Goal: Navigation & Orientation: Find specific page/section

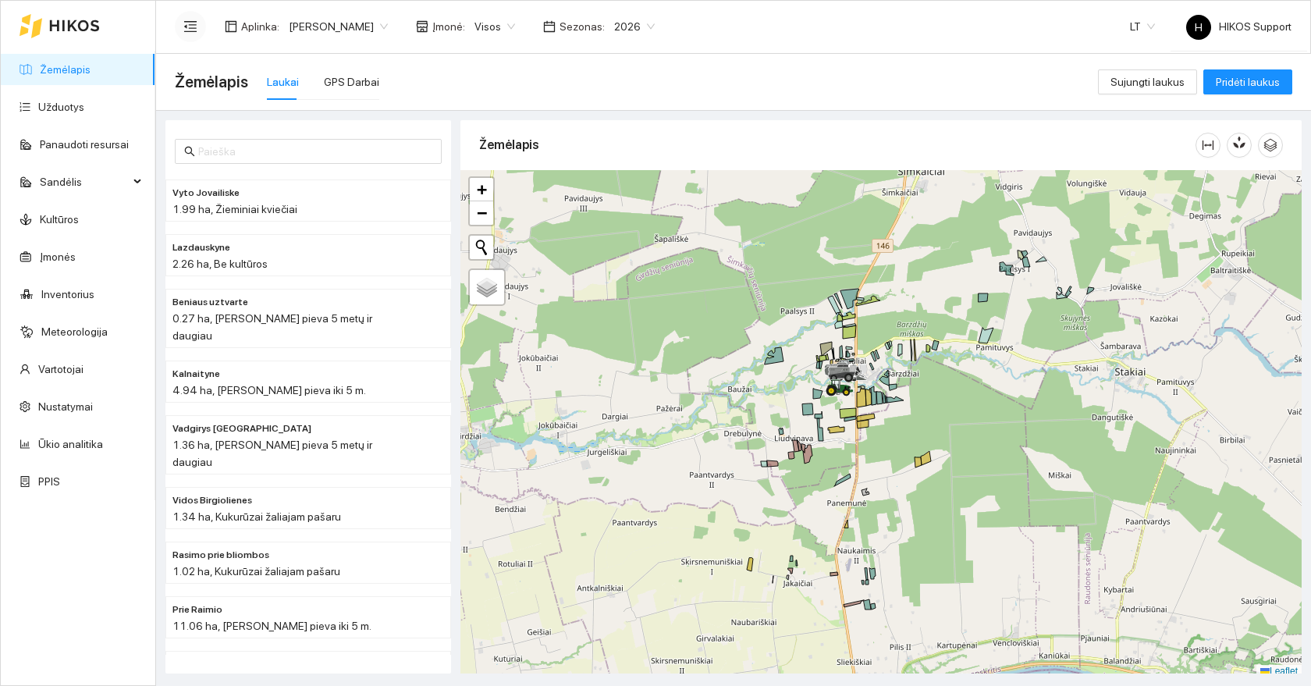
click at [194, 30] on icon "menu-fold" at bounding box center [190, 27] width 14 height 14
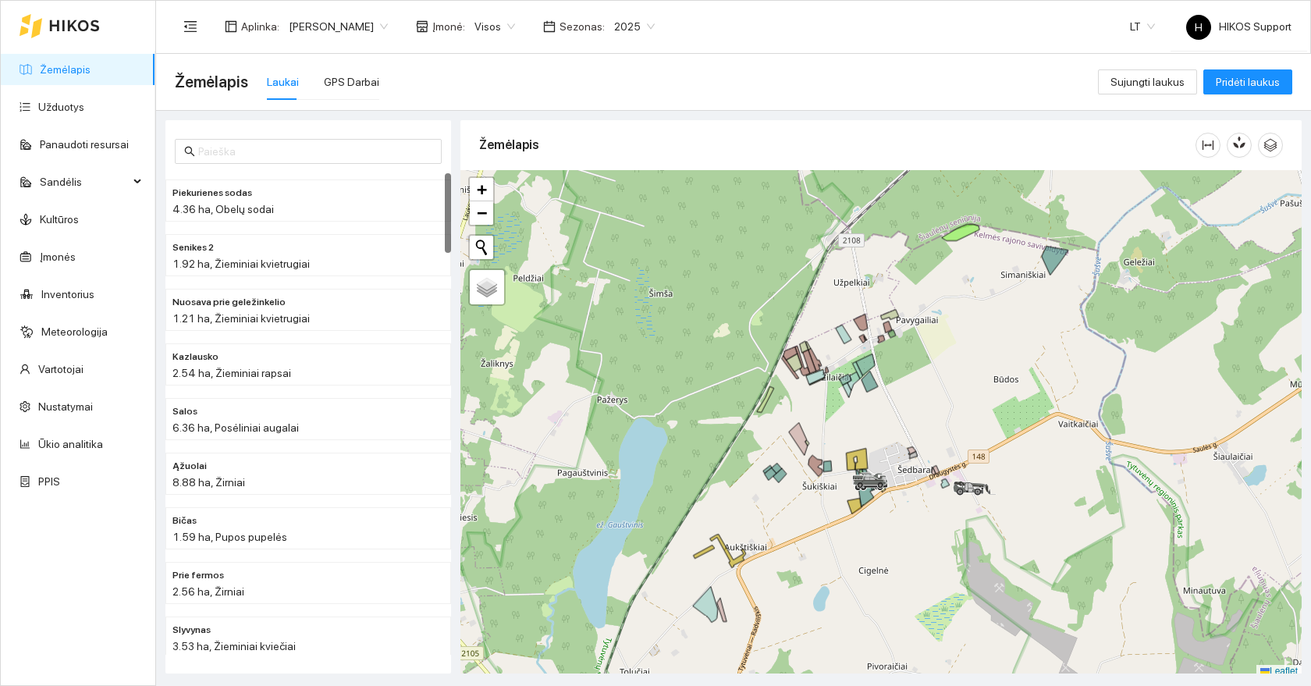
scroll to position [5, 0]
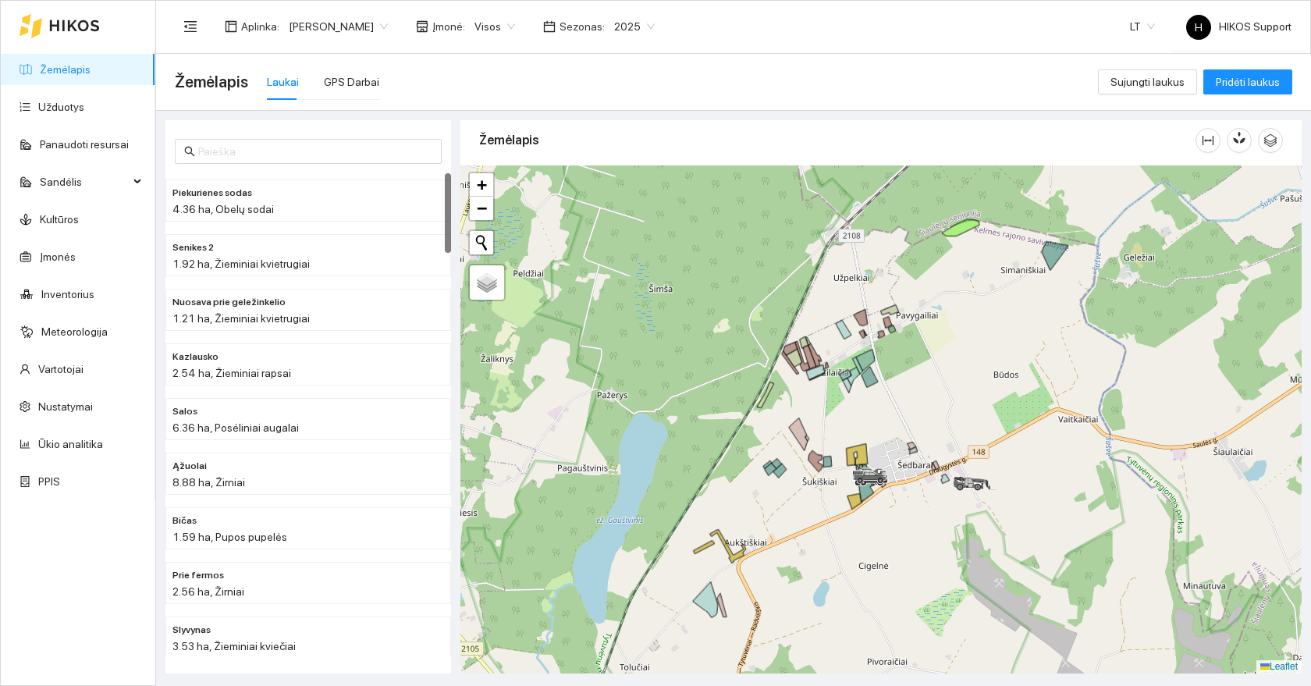
drag, startPoint x: 905, startPoint y: 418, endPoint x: 866, endPoint y: 418, distance: 39.8
click at [866, 418] on div at bounding box center [881, 419] width 841 height 508
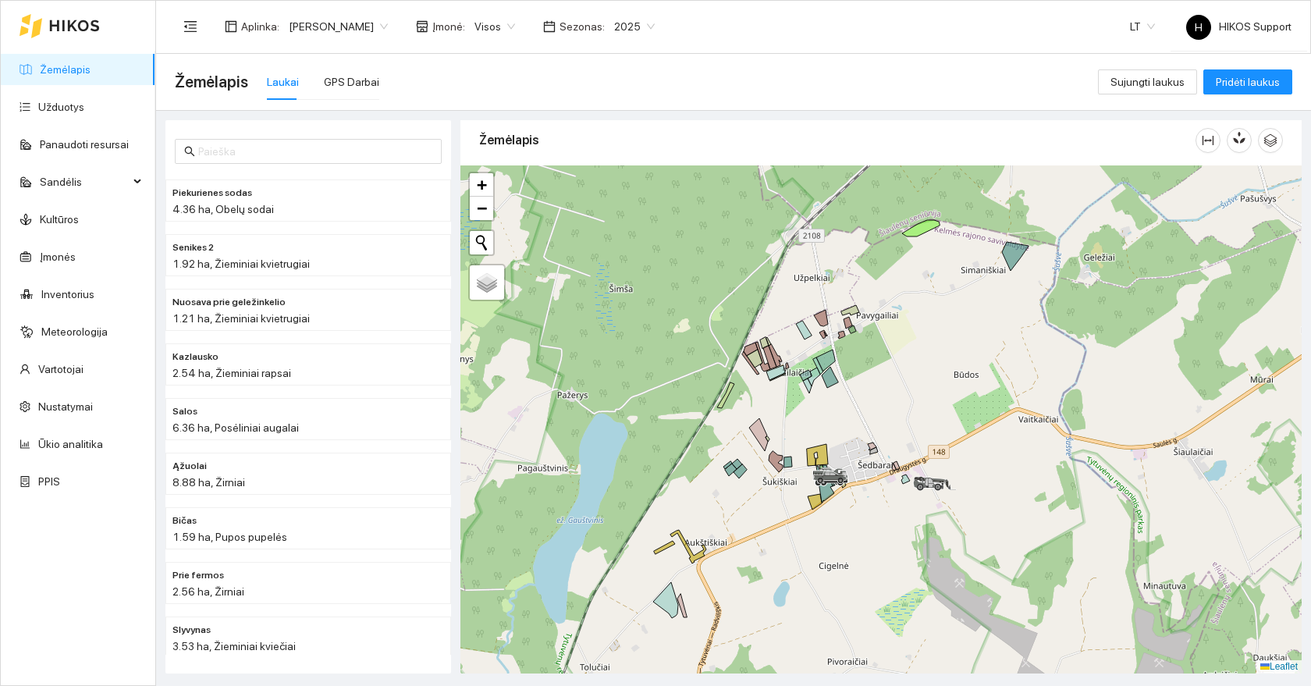
click at [870, 372] on div at bounding box center [881, 419] width 841 height 508
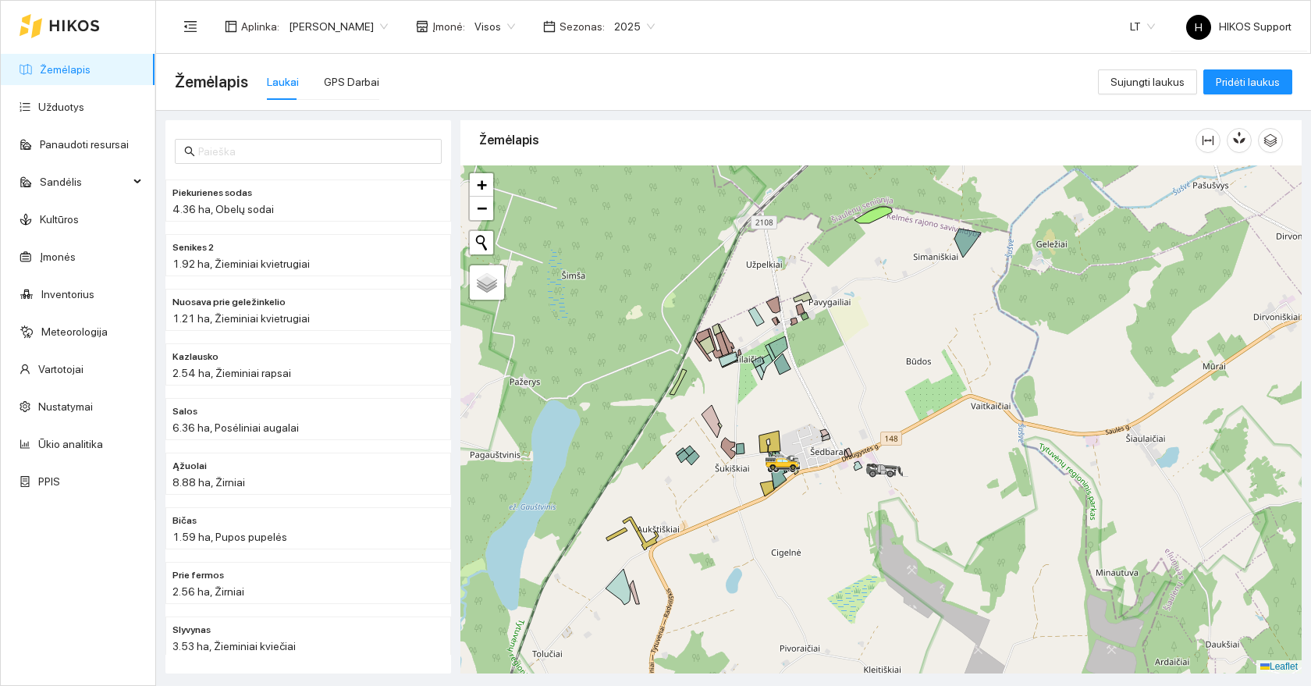
drag, startPoint x: 782, startPoint y: 603, endPoint x: 681, endPoint y: 568, distance: 107.4
click at [681, 568] on div at bounding box center [881, 419] width 841 height 508
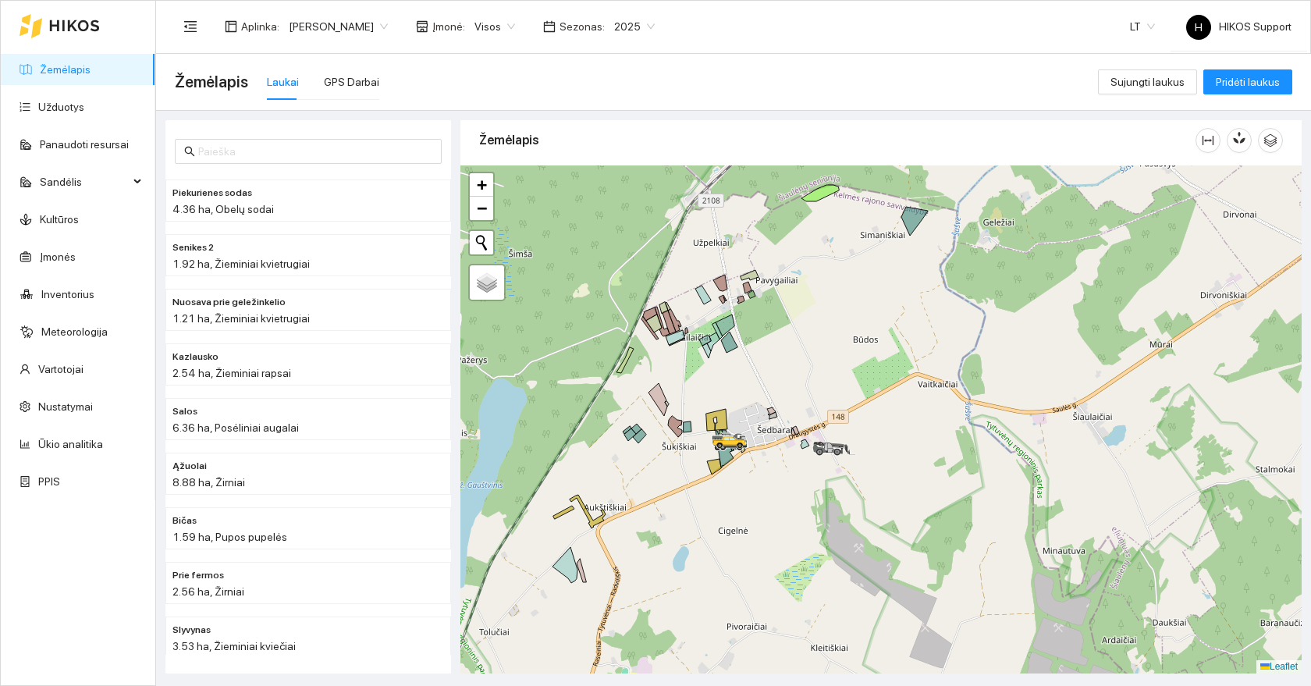
click at [475, 37] on span "Visos" at bounding box center [495, 26] width 41 height 23
click at [457, 108] on div "Ūkis 1 Pauliaus" at bounding box center [454, 106] width 73 height 17
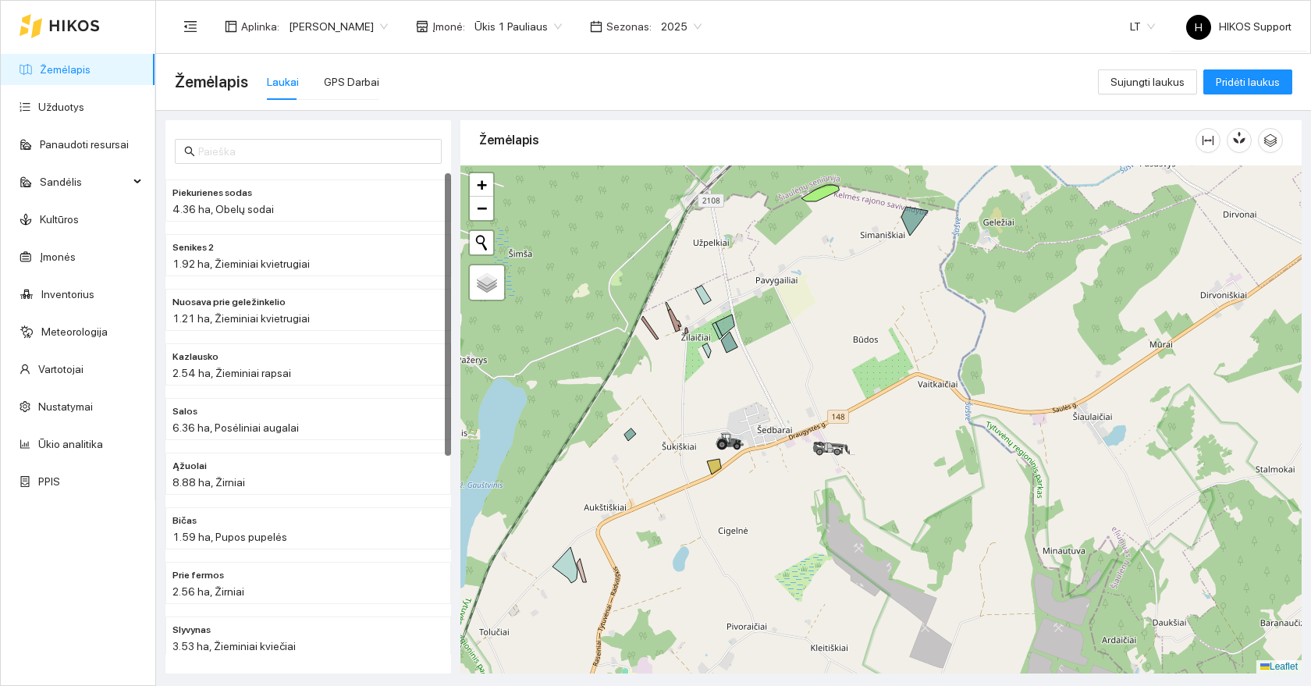
click at [483, 25] on span "Ūkis 1 Pauliaus" at bounding box center [518, 26] width 87 height 23
